Goal: Task Accomplishment & Management: Complete application form

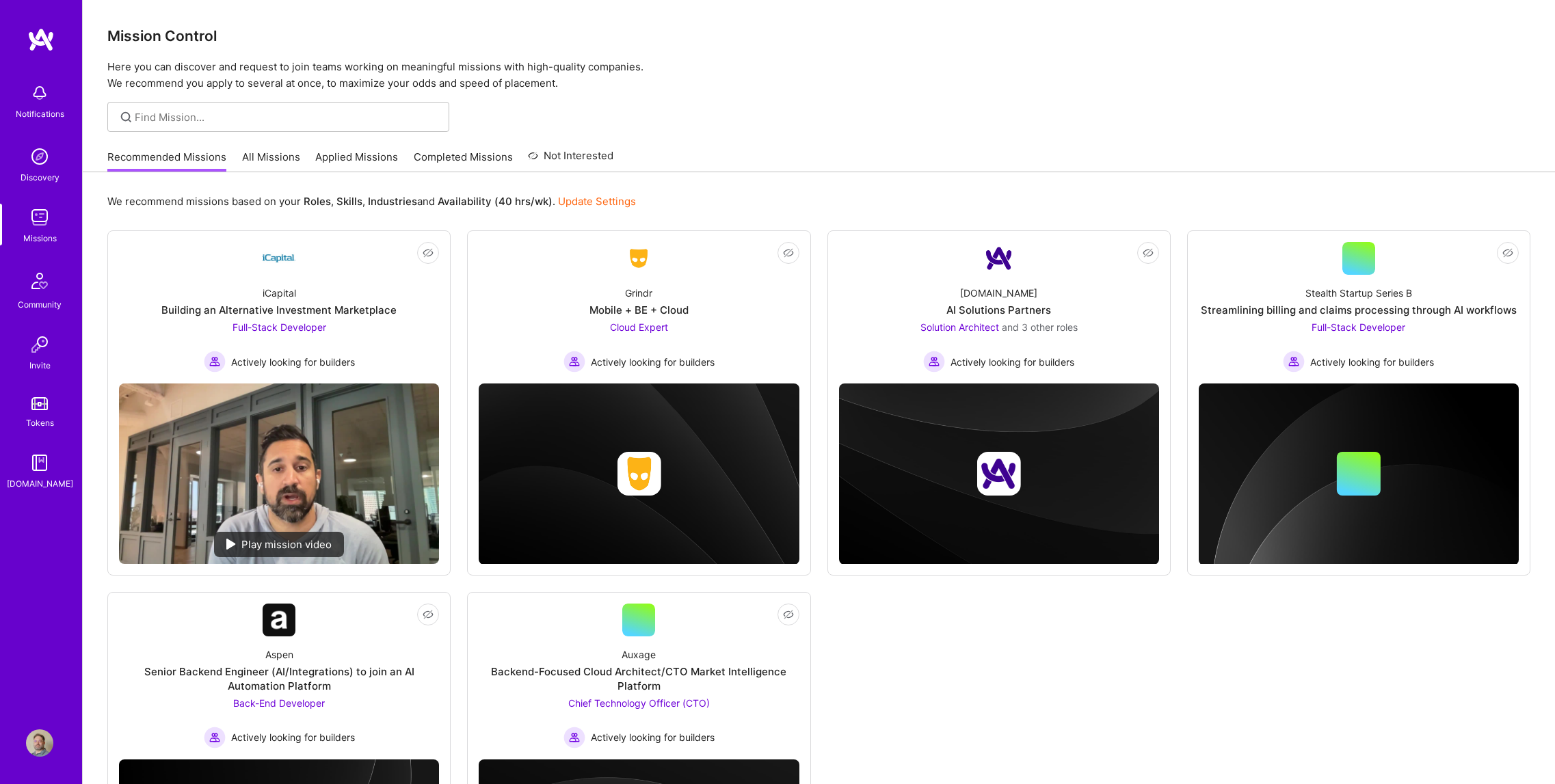
click at [47, 83] on img at bounding box center [40, 93] width 27 height 27
click at [663, 176] on div "Notifications Discovery Missions Community Invite Tokens [DOMAIN_NAME] Profile …" at bounding box center [777, 488] width 1555 height 977
click at [330, 161] on link "Applied Missions" at bounding box center [356, 160] width 83 height 22
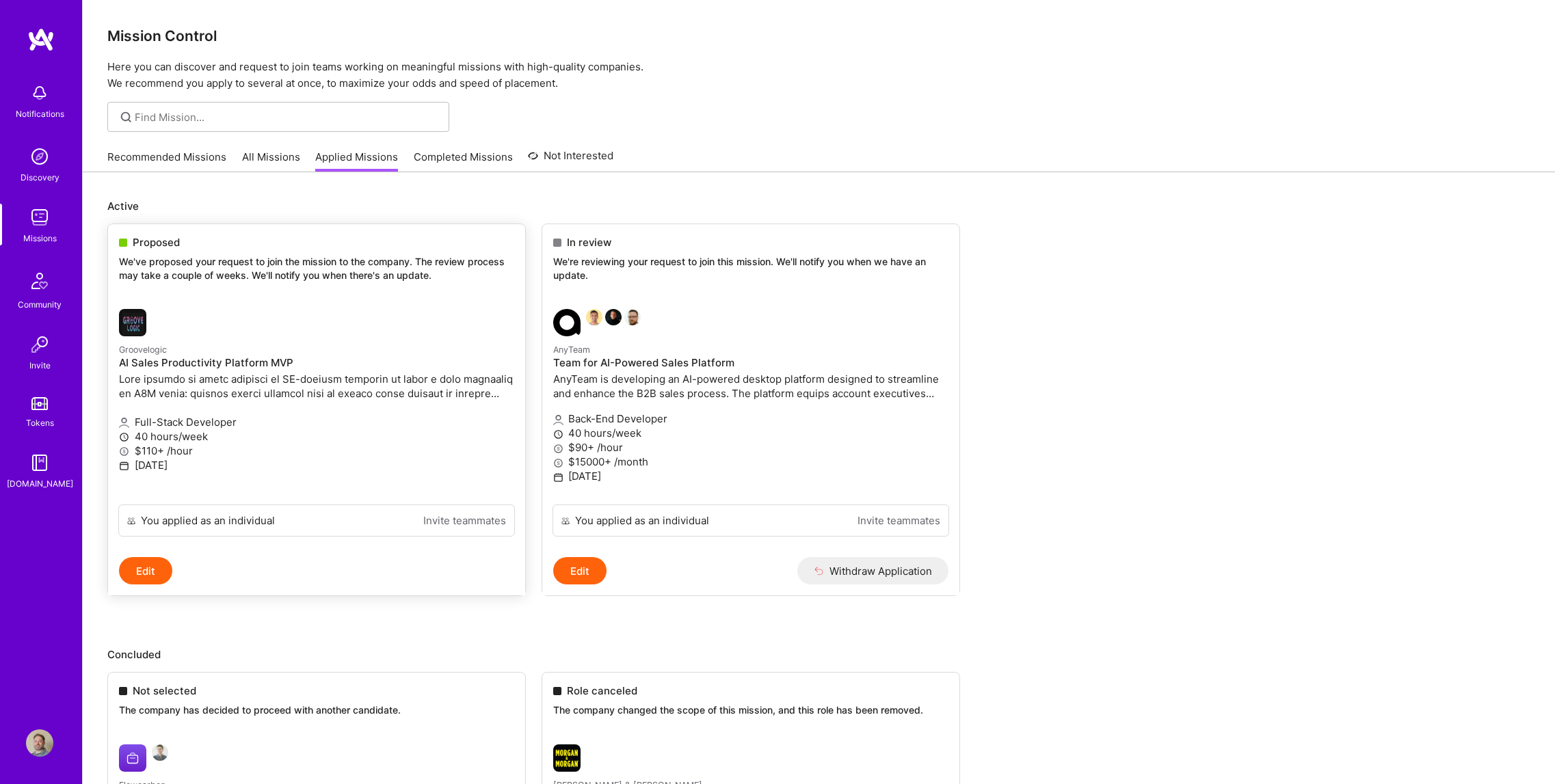
click at [233, 250] on div "Proposed We've proposed your request to join the mission to the company. The re…" at bounding box center [317, 261] width 417 height 74
click at [164, 278] on p "We've proposed your request to join the mission to the company. The review proc…" at bounding box center [316, 268] width 395 height 27
click at [262, 357] on h4 "AI Sales Productivity Platform MVP" at bounding box center [316, 363] width 395 height 12
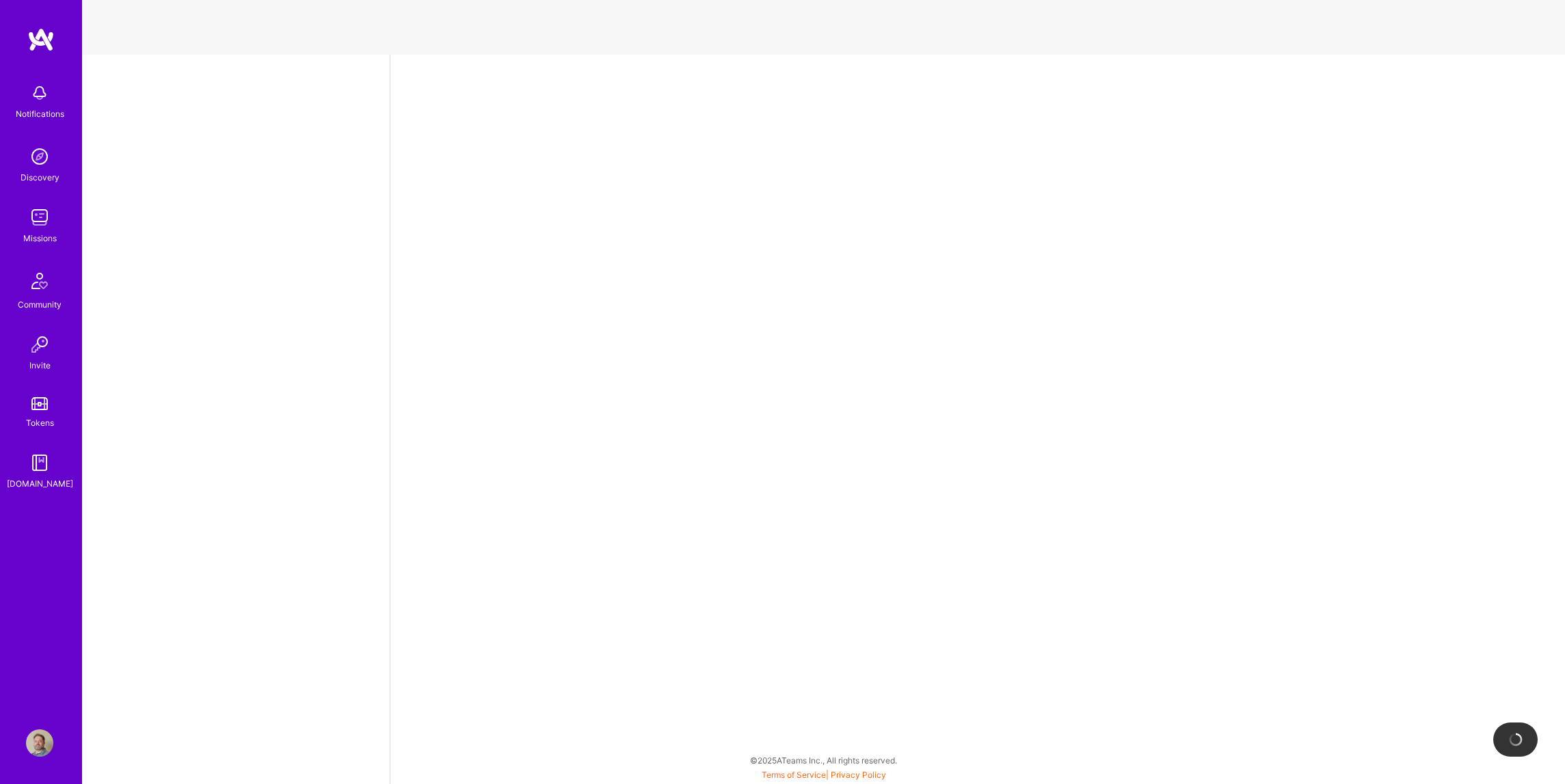
select select "US"
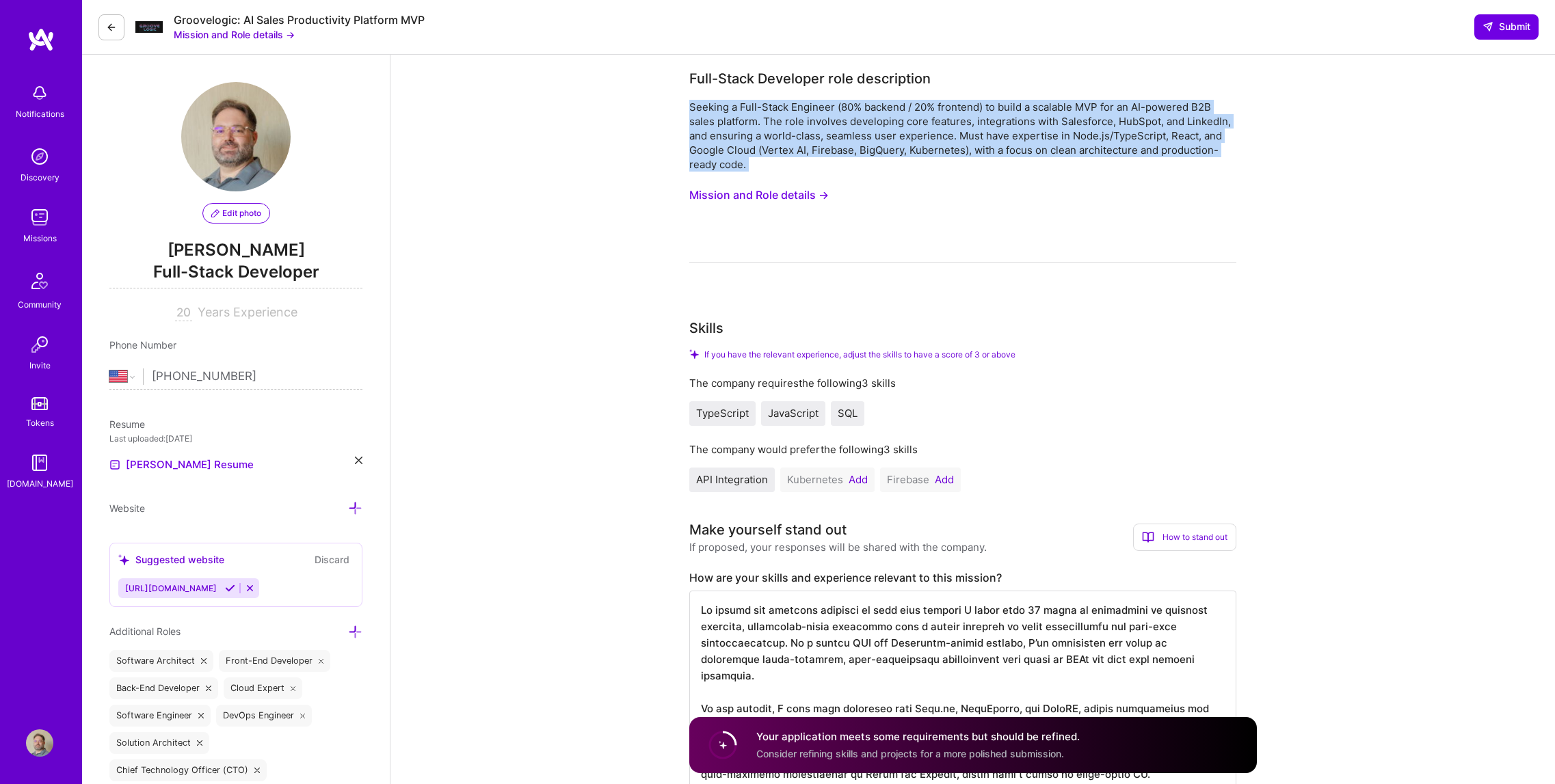
drag, startPoint x: 779, startPoint y: 173, endPoint x: 659, endPoint y: 100, distance: 140.5
copy div "Seeking a Full-Stack Engineer (80% backend / 20% frontend) to build a scalable …"
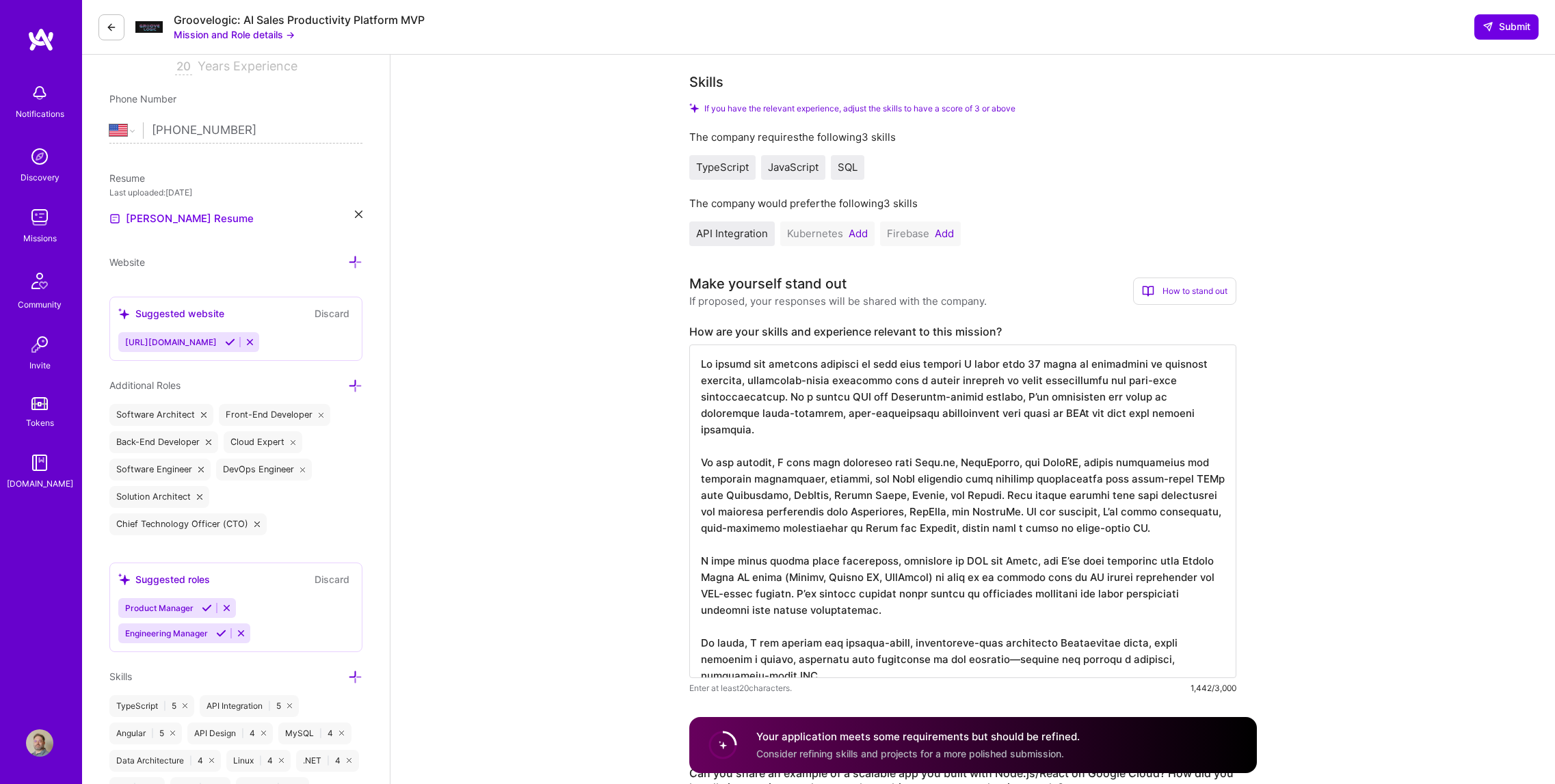
scroll to position [1, 0]
drag, startPoint x: 699, startPoint y: 355, endPoint x: 824, endPoint y: 661, distance: 330.5
click at [824, 661] on textarea at bounding box center [963, 511] width 547 height 334
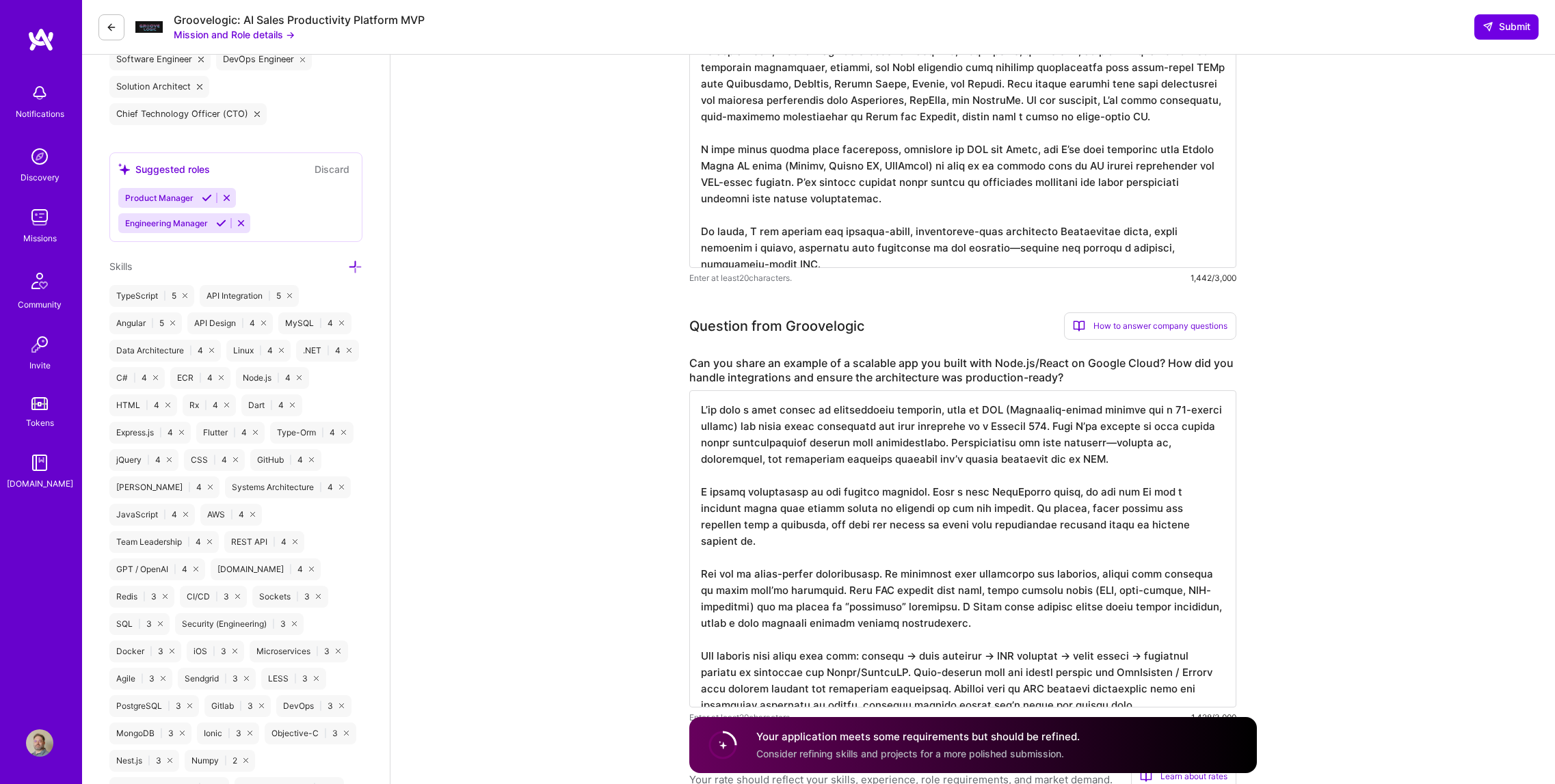
scroll to position [820, 0]
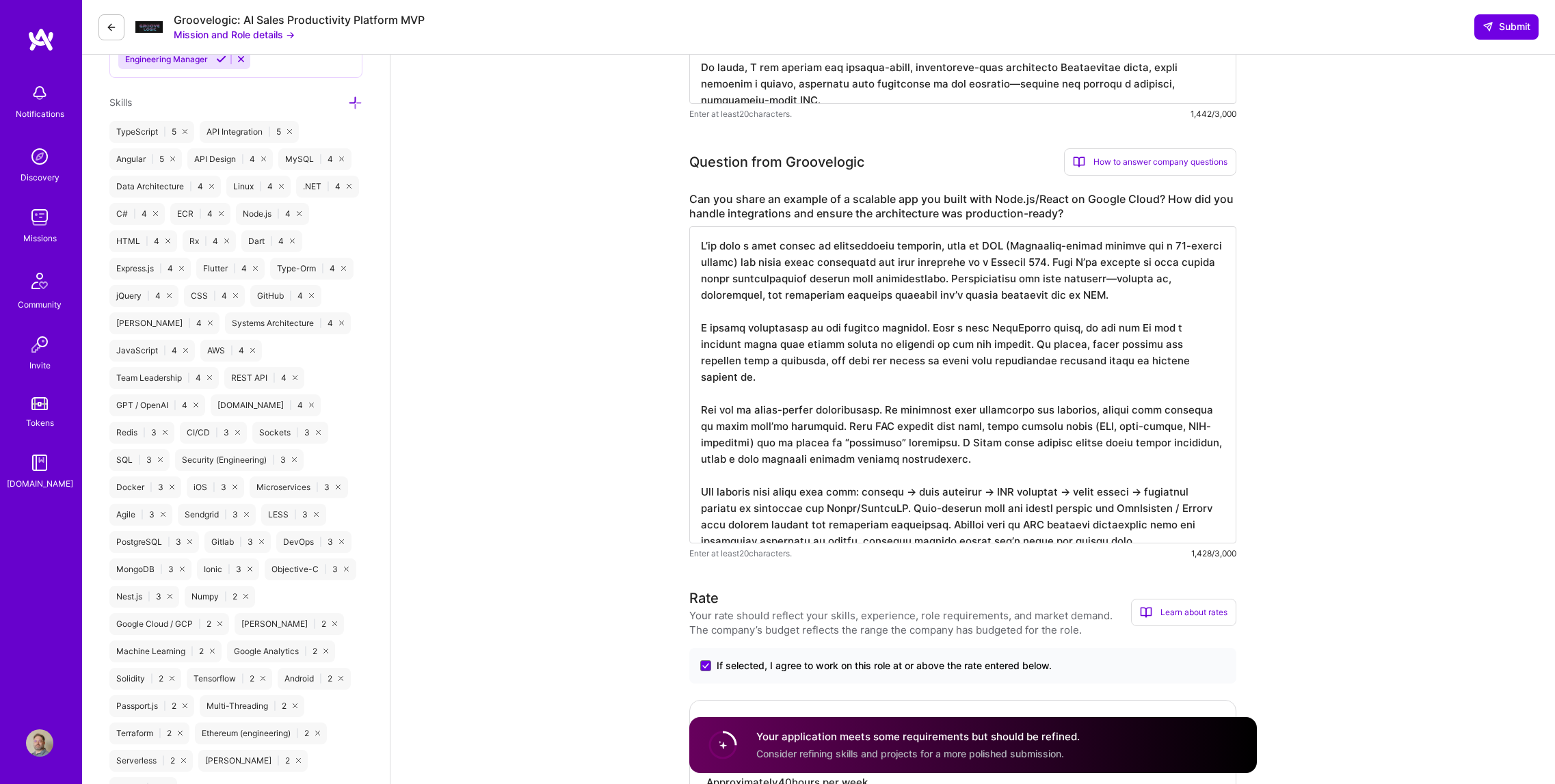
drag, startPoint x: 1120, startPoint y: 522, endPoint x: 708, endPoint y: 200, distance: 522.9
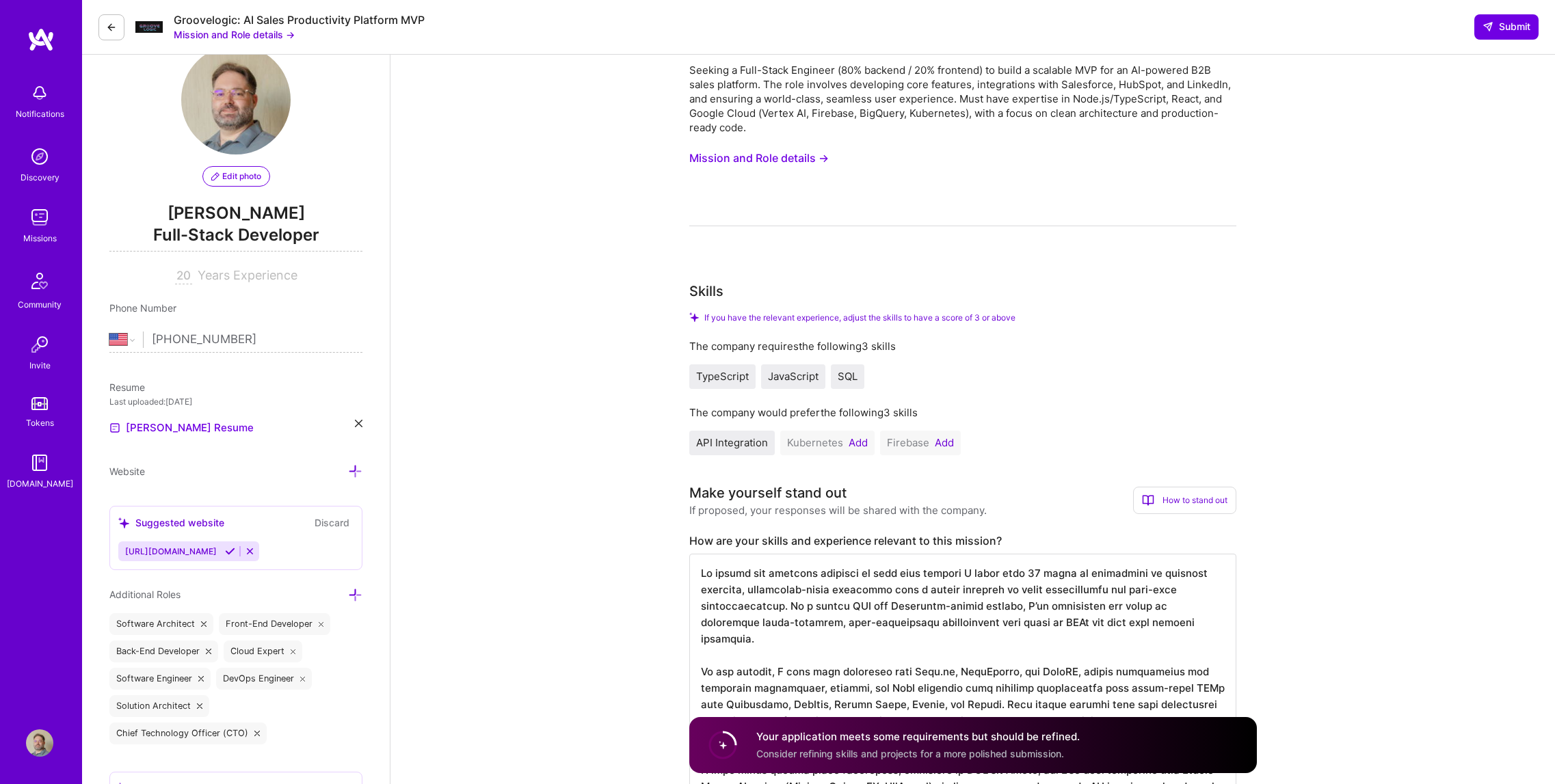
scroll to position [0, 0]
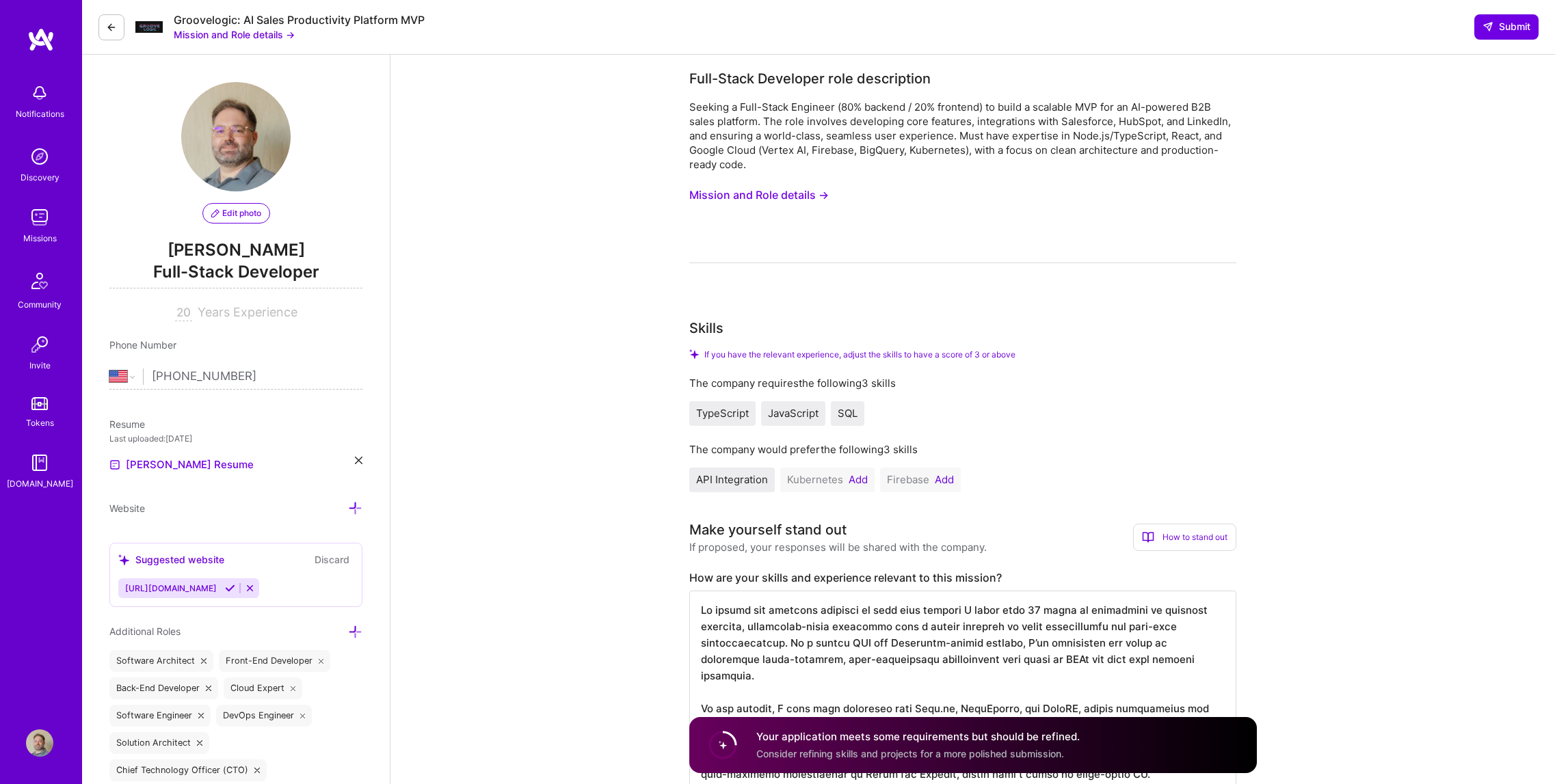
drag, startPoint x: 771, startPoint y: 335, endPoint x: 639, endPoint y: 343, distance: 132.2
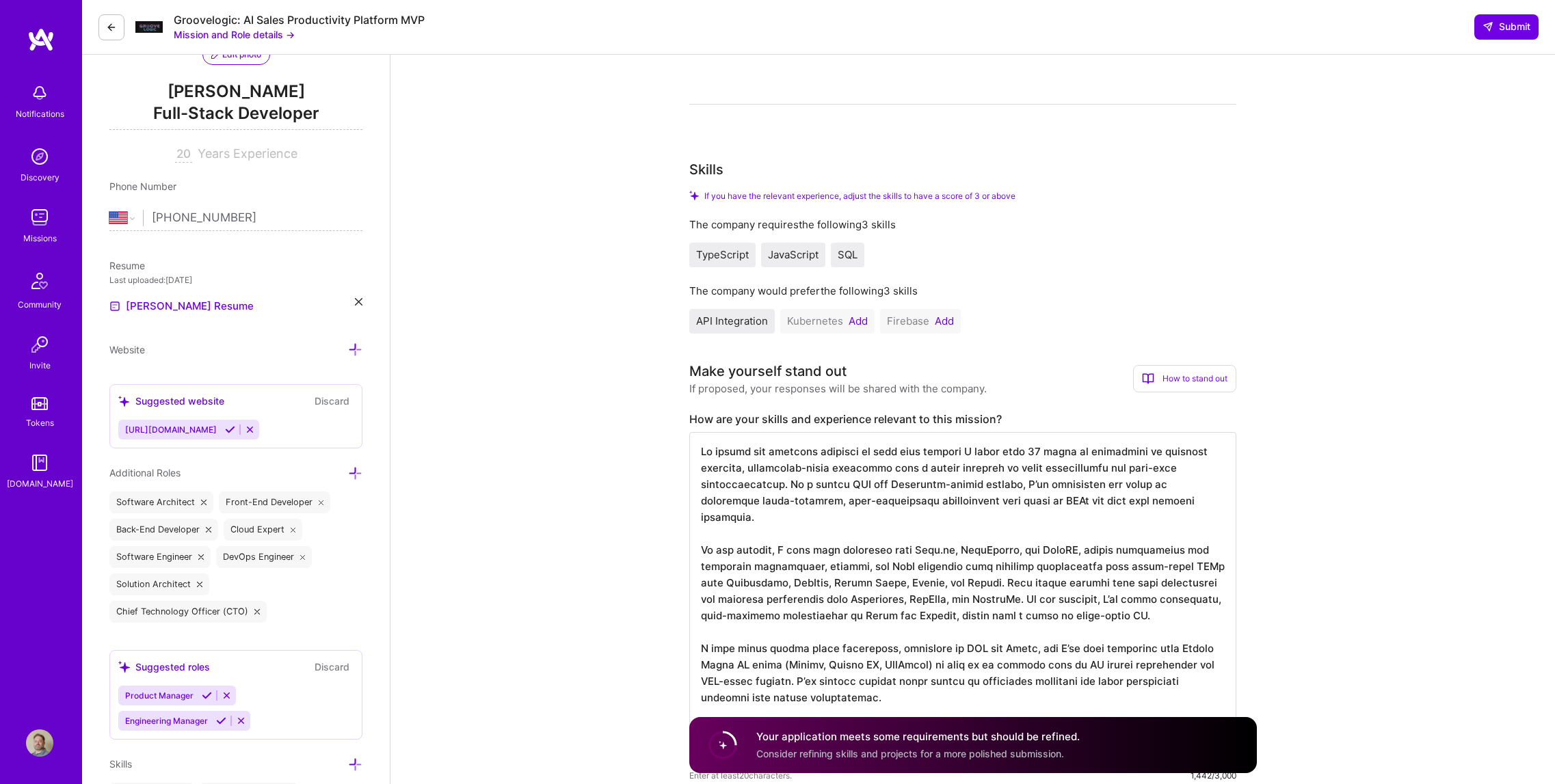
scroll to position [164, 0]
